Goal: Task Accomplishment & Management: Manage account settings

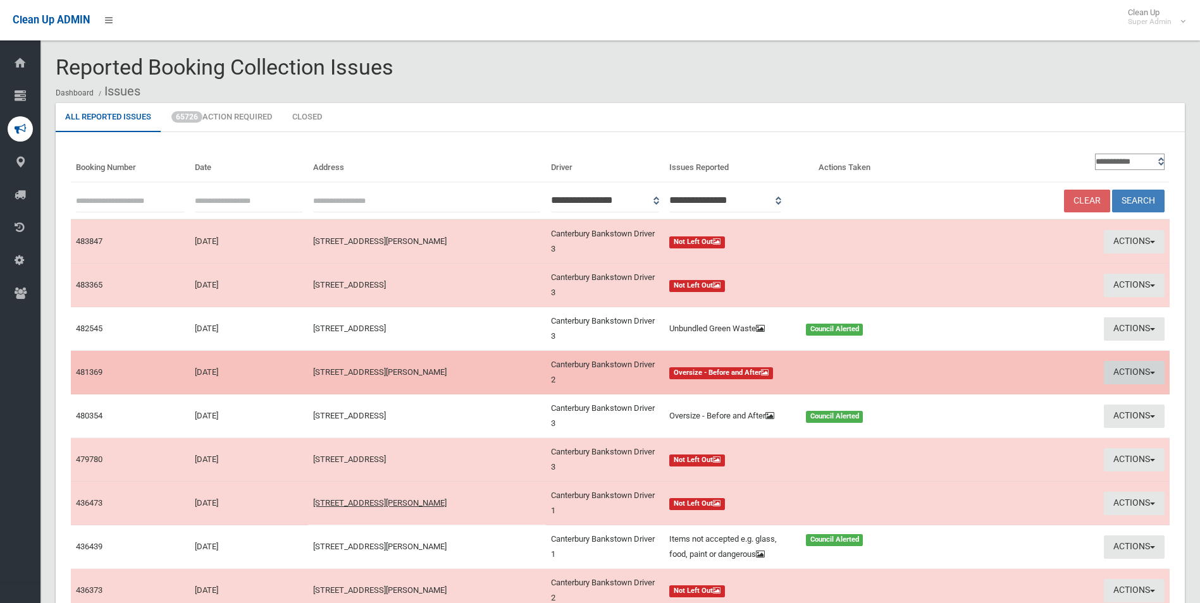
drag, startPoint x: 1117, startPoint y: 365, endPoint x: 1107, endPoint y: 369, distance: 10.2
click at [1117, 365] on button "Actions" at bounding box center [1134, 372] width 61 height 23
click at [989, 402] on link "View Booking" at bounding box center [1013, 399] width 151 height 22
click at [1124, 368] on button "Actions" at bounding box center [1134, 372] width 61 height 23
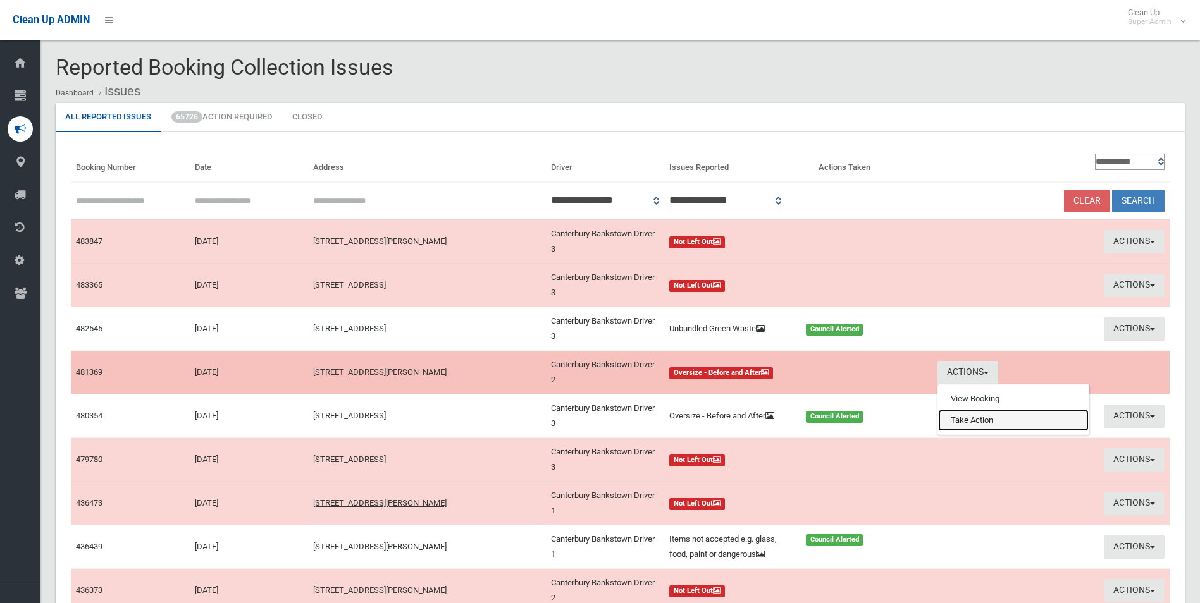
click at [967, 422] on link "Take Action" at bounding box center [1013, 421] width 151 height 22
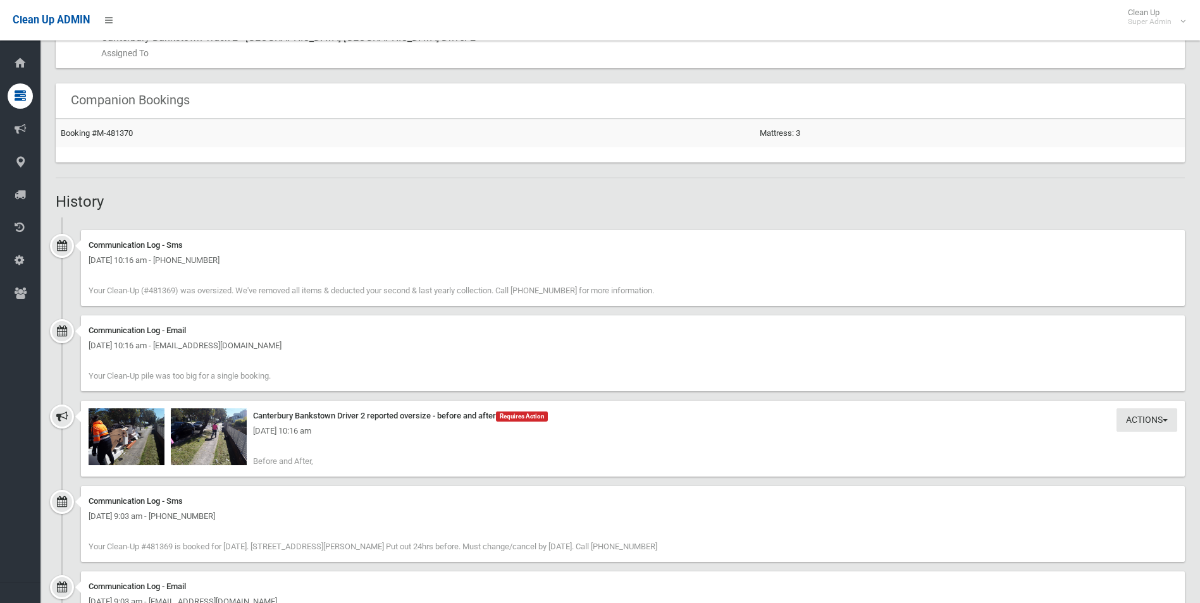
scroll to position [822, 0]
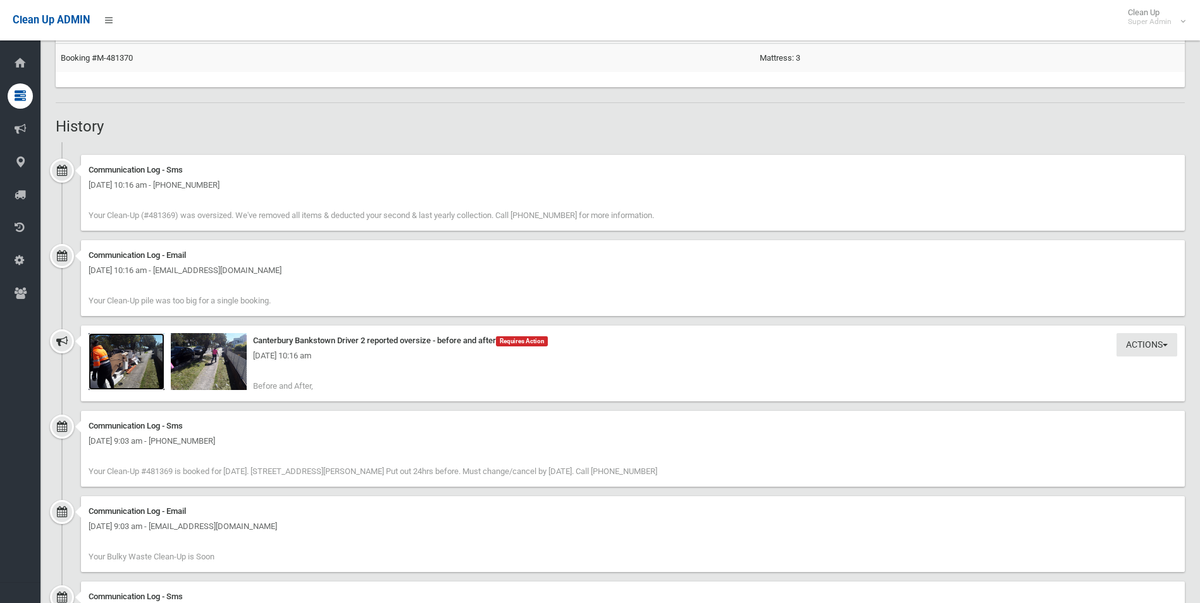
click at [143, 369] on img at bounding box center [127, 361] width 76 height 57
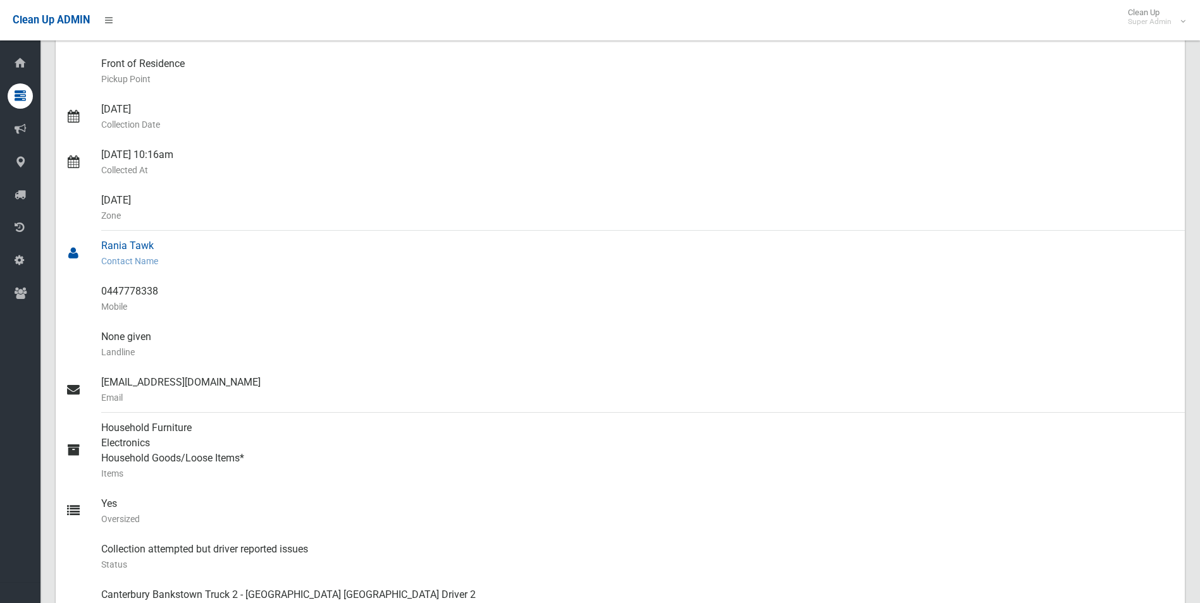
scroll to position [0, 0]
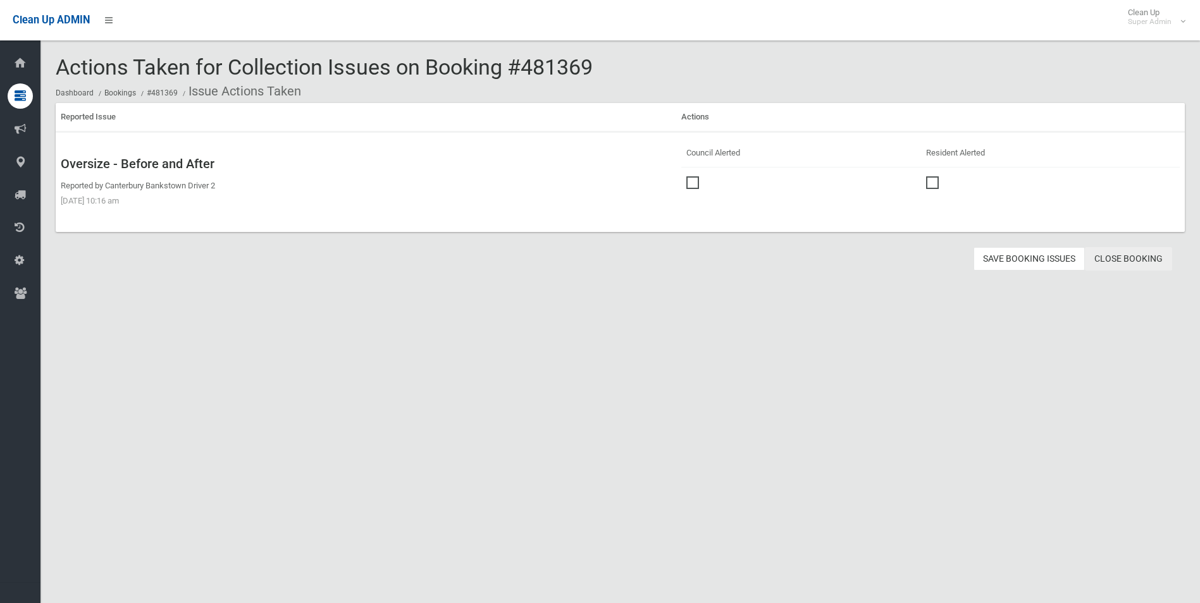
click at [1116, 258] on link "Close Booking" at bounding box center [1128, 258] width 87 height 23
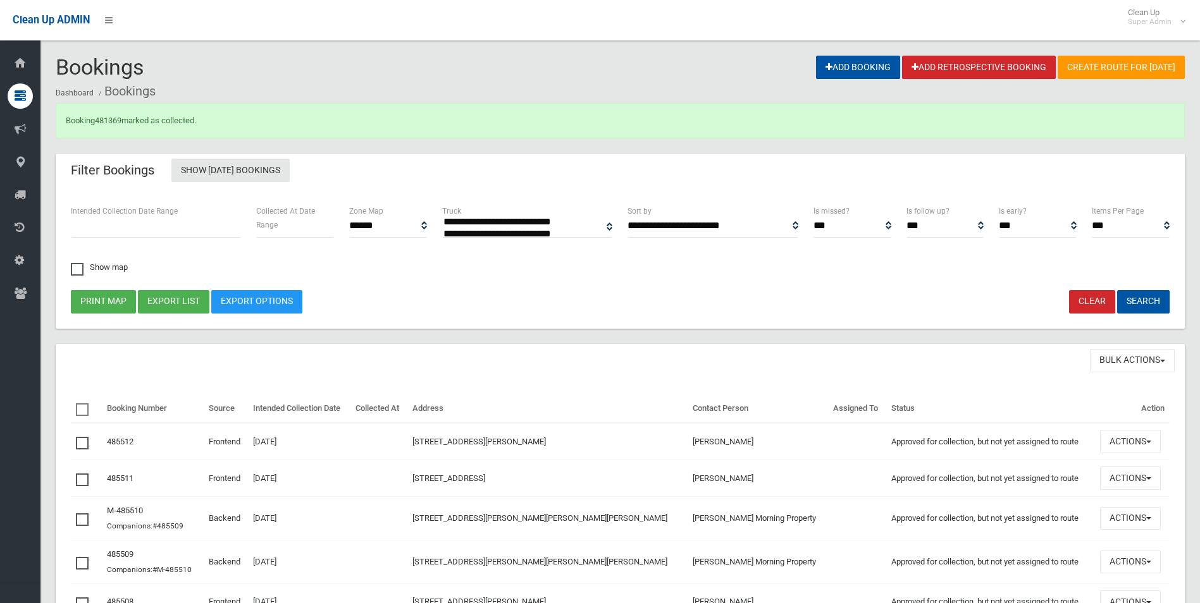
select select
